Goal: Task Accomplishment & Management: Manage account settings

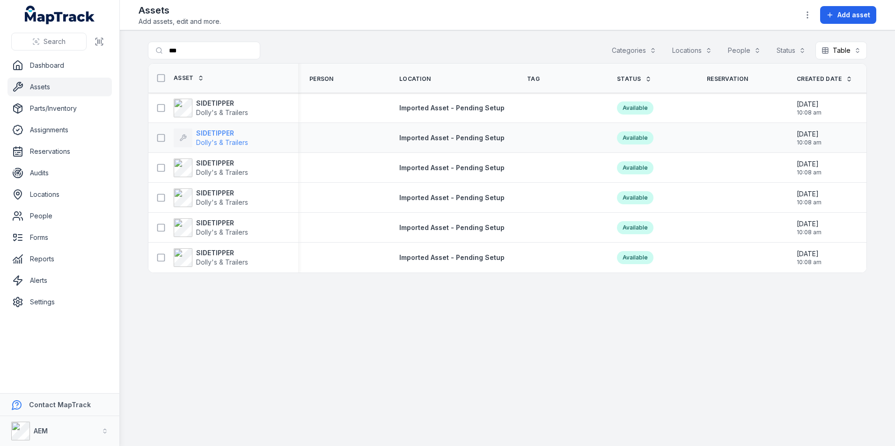
click at [210, 132] on strong "SIDETIPPER" at bounding box center [222, 133] width 52 height 9
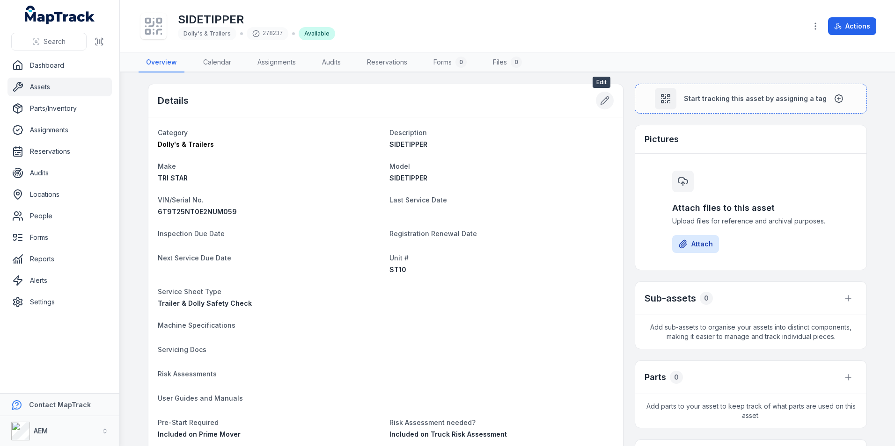
click at [602, 96] on icon at bounding box center [604, 100] width 9 height 9
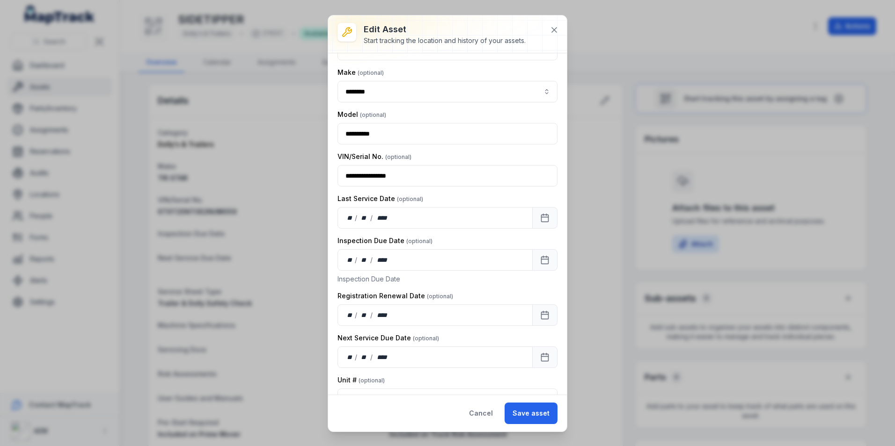
scroll to position [94, 0]
click at [345, 213] on div "**" at bounding box center [349, 217] width 9 height 9
drag, startPoint x: 509, startPoint y: 416, endPoint x: 505, endPoint y: 412, distance: 5.6
click at [509, 416] on button "Save asset" at bounding box center [530, 414] width 53 height 22
